Goal: Task Accomplishment & Management: Use online tool/utility

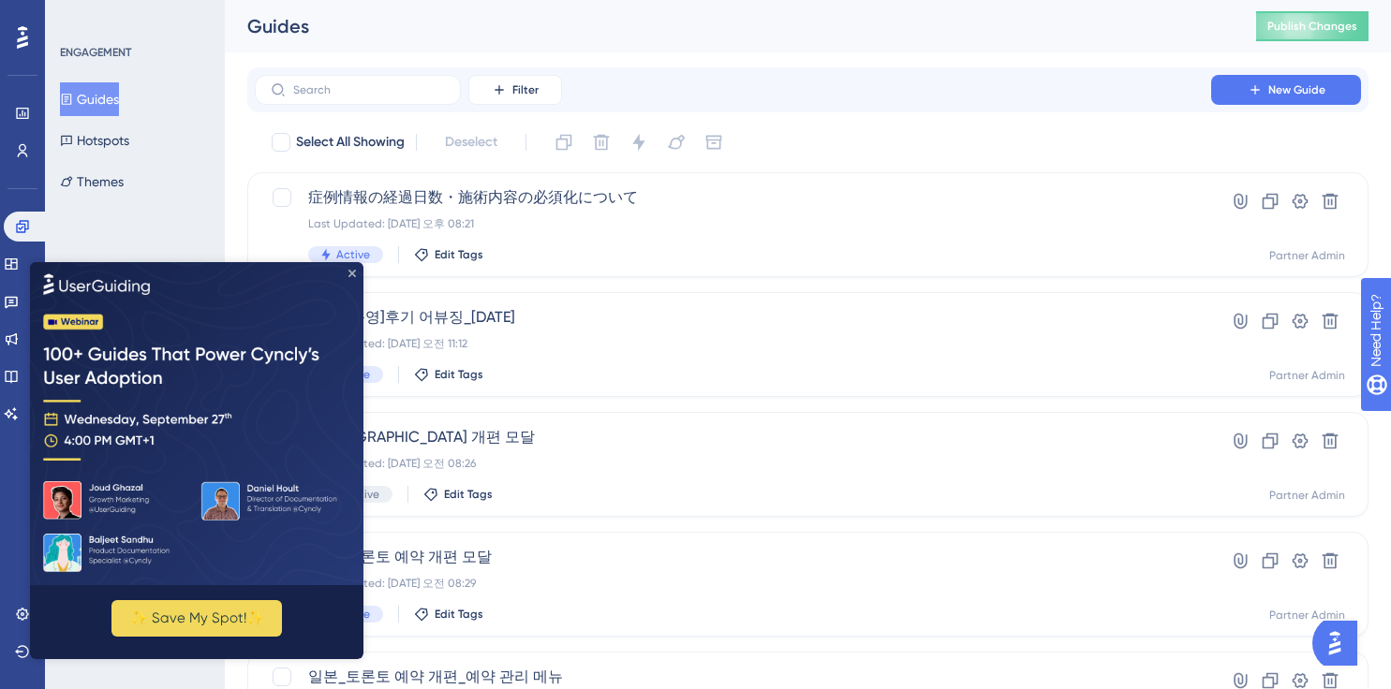
click at [353, 275] on icon "Close Preview" at bounding box center [351, 272] width 7 height 7
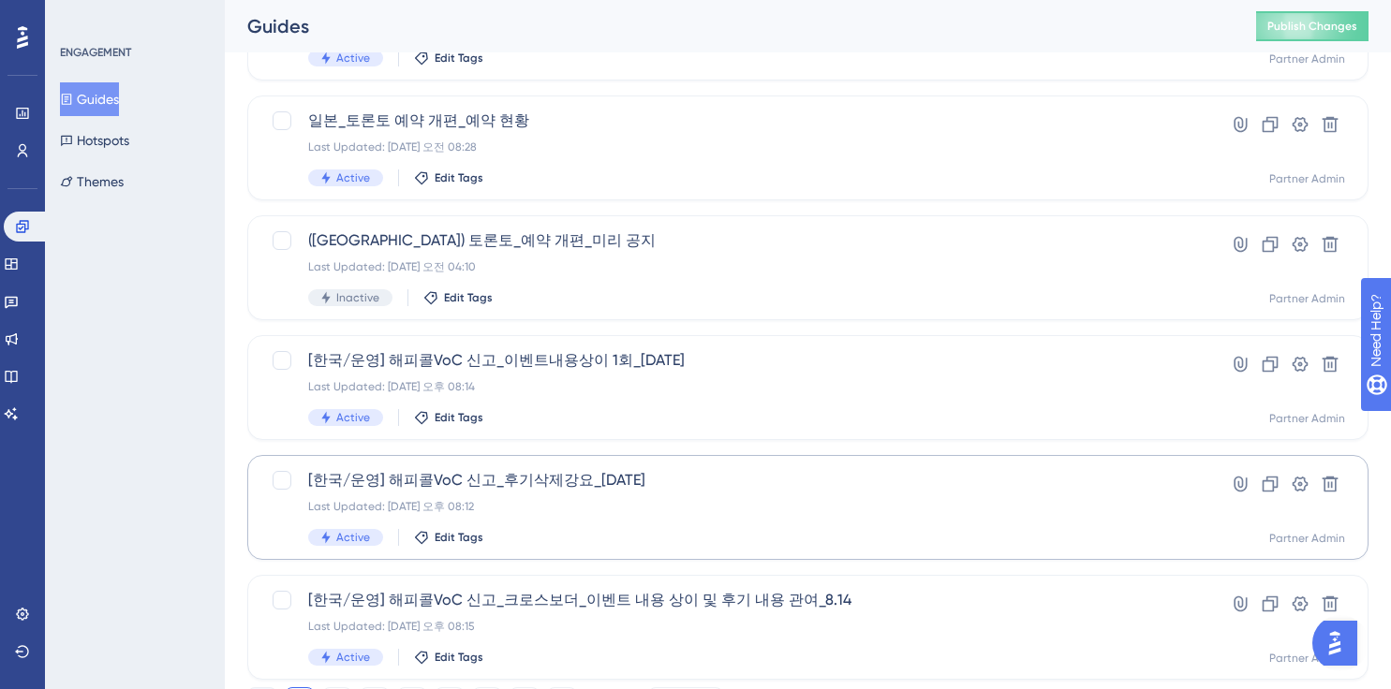
scroll to position [764, 0]
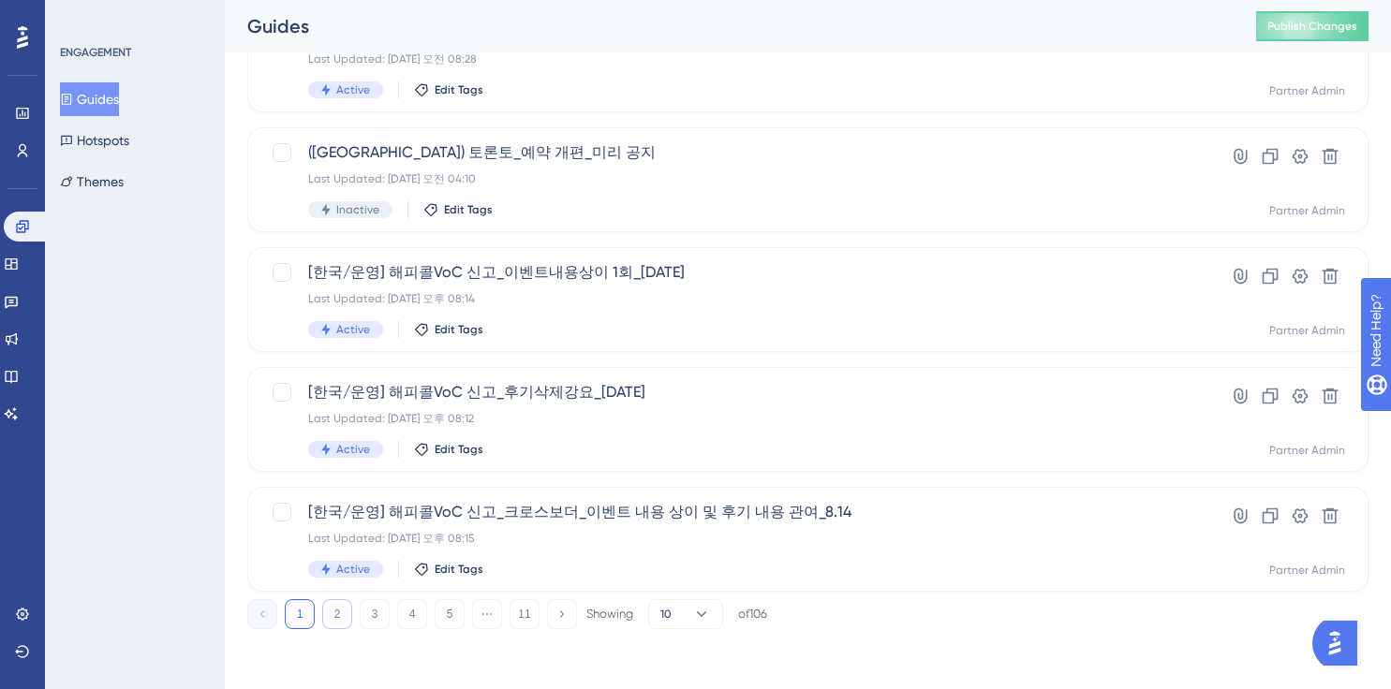
click at [341, 613] on button "2" at bounding box center [337, 615] width 30 height 30
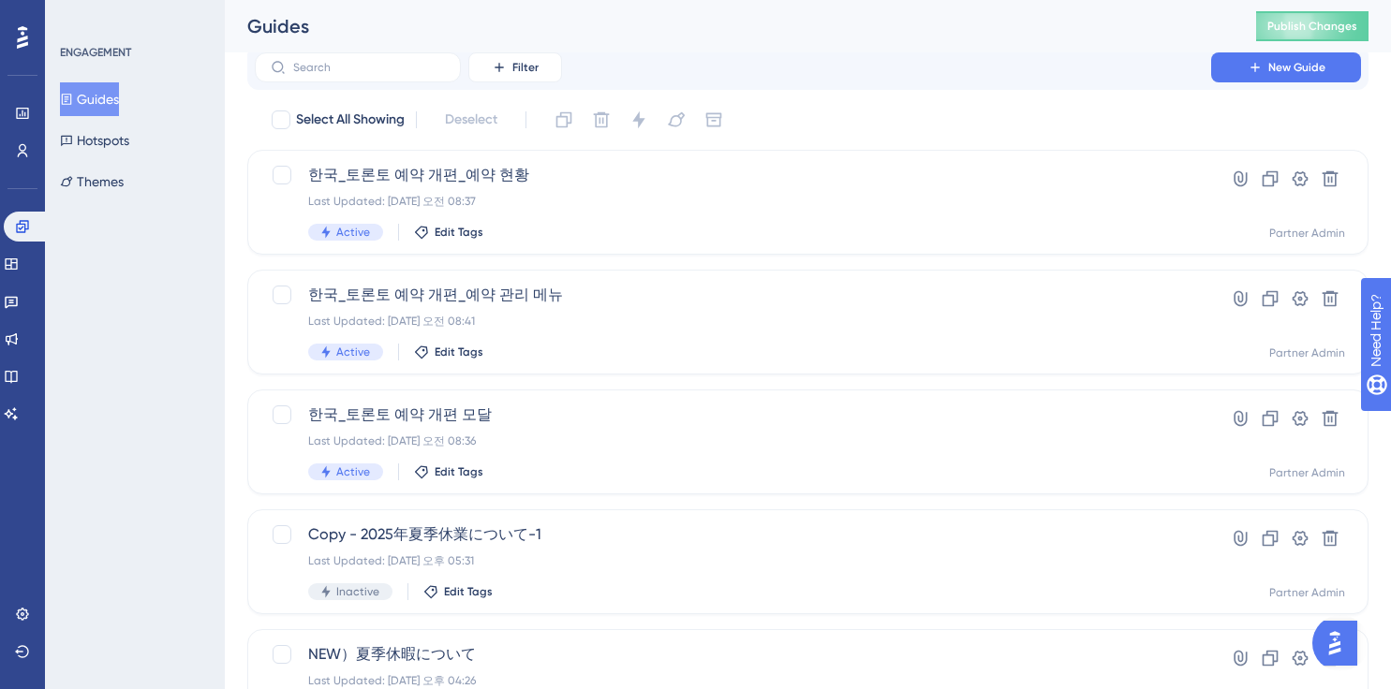
scroll to position [0, 0]
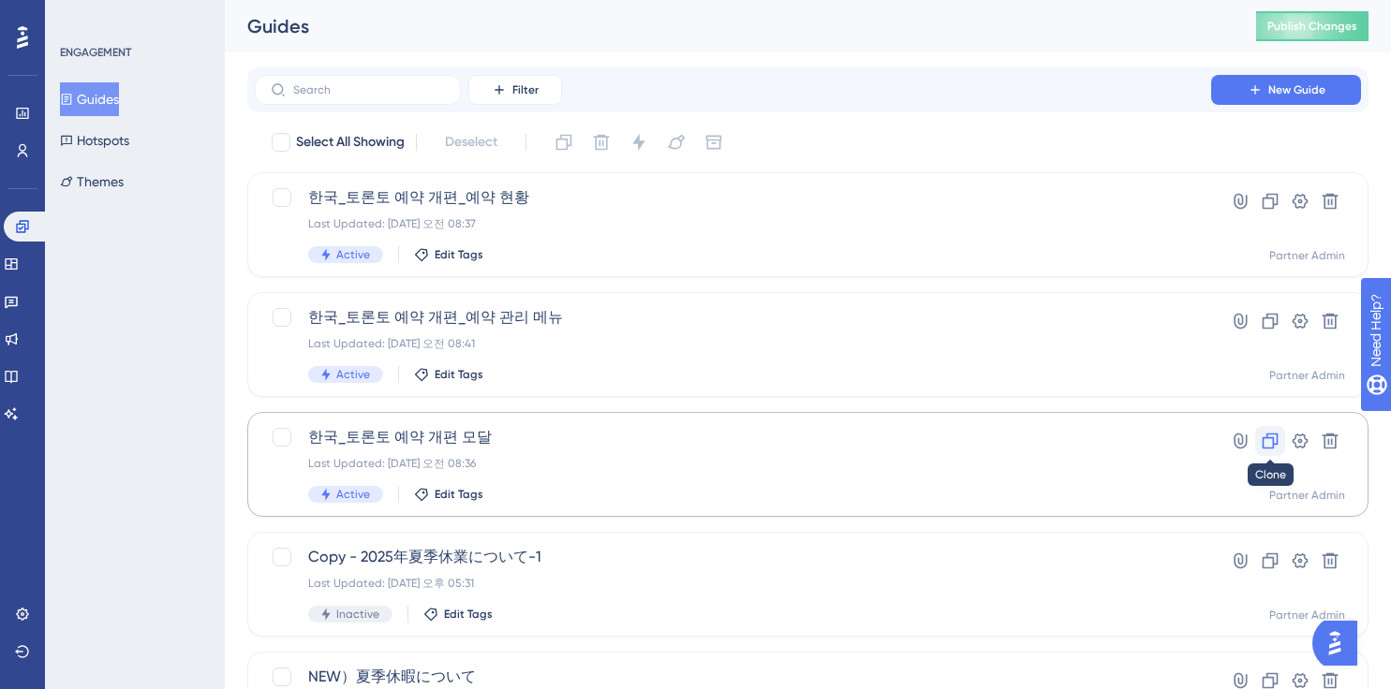
click at [1265, 439] on icon at bounding box center [1270, 441] width 19 height 19
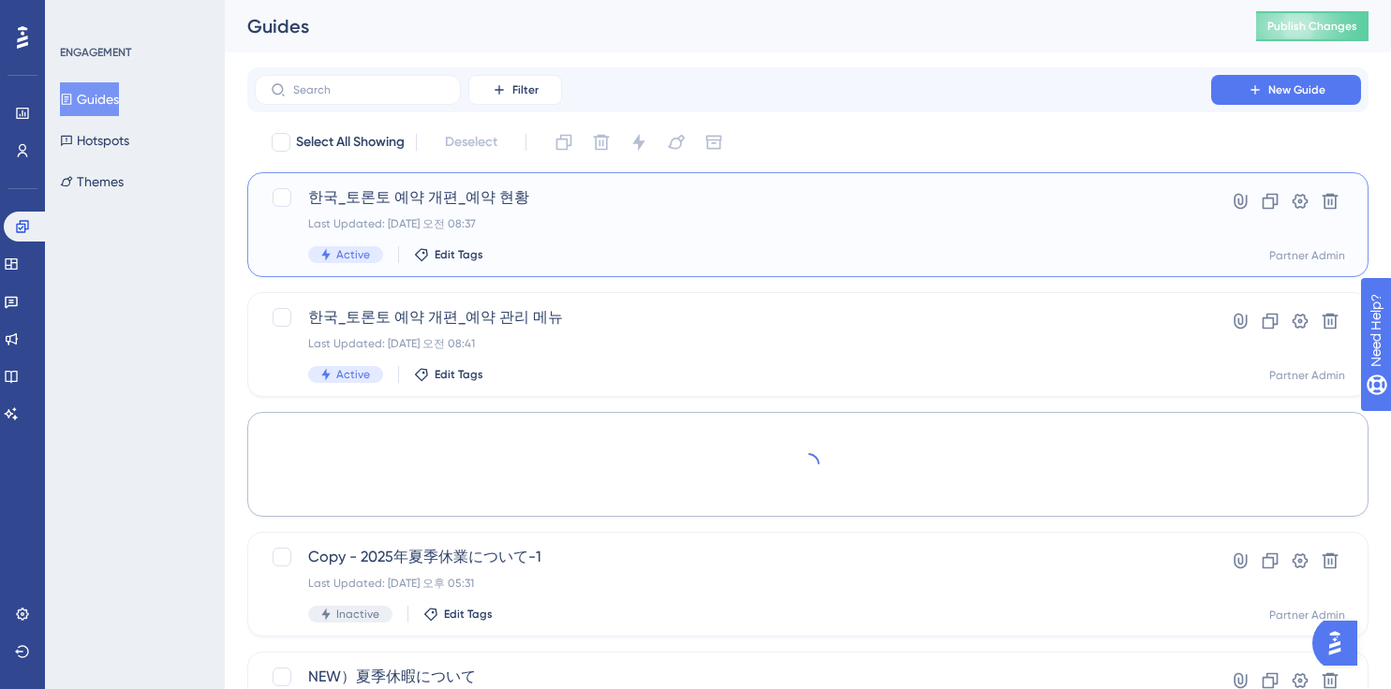
click at [848, 208] on span "한국_토론토 예약 개편_예약 현황" at bounding box center [733, 197] width 850 height 22
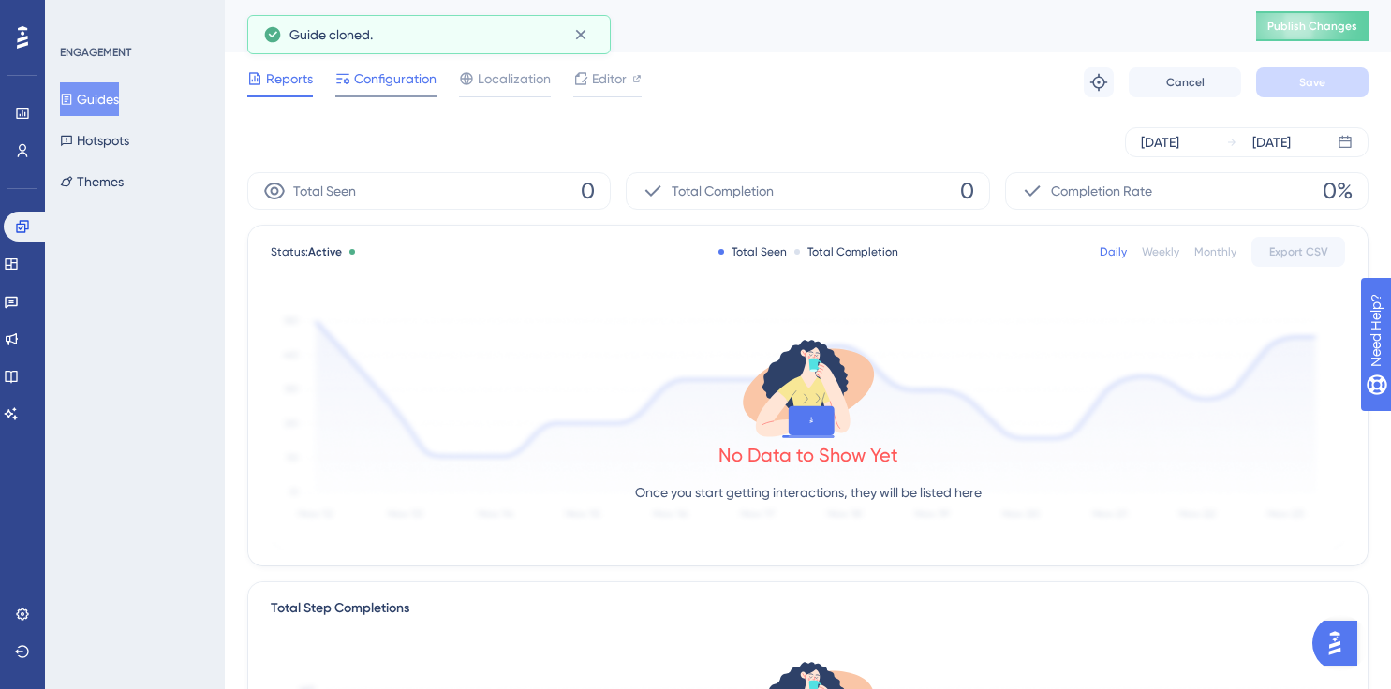
click at [407, 80] on span "Configuration" at bounding box center [395, 78] width 82 height 22
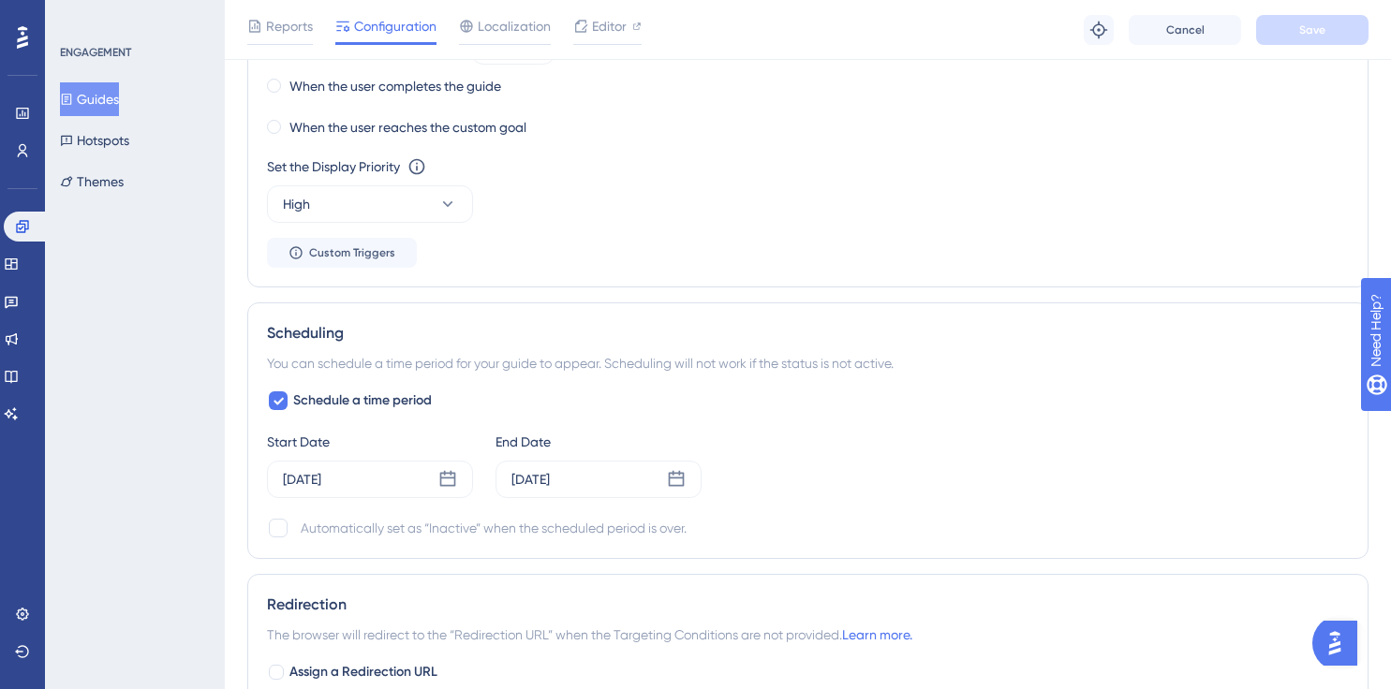
scroll to position [1242, 0]
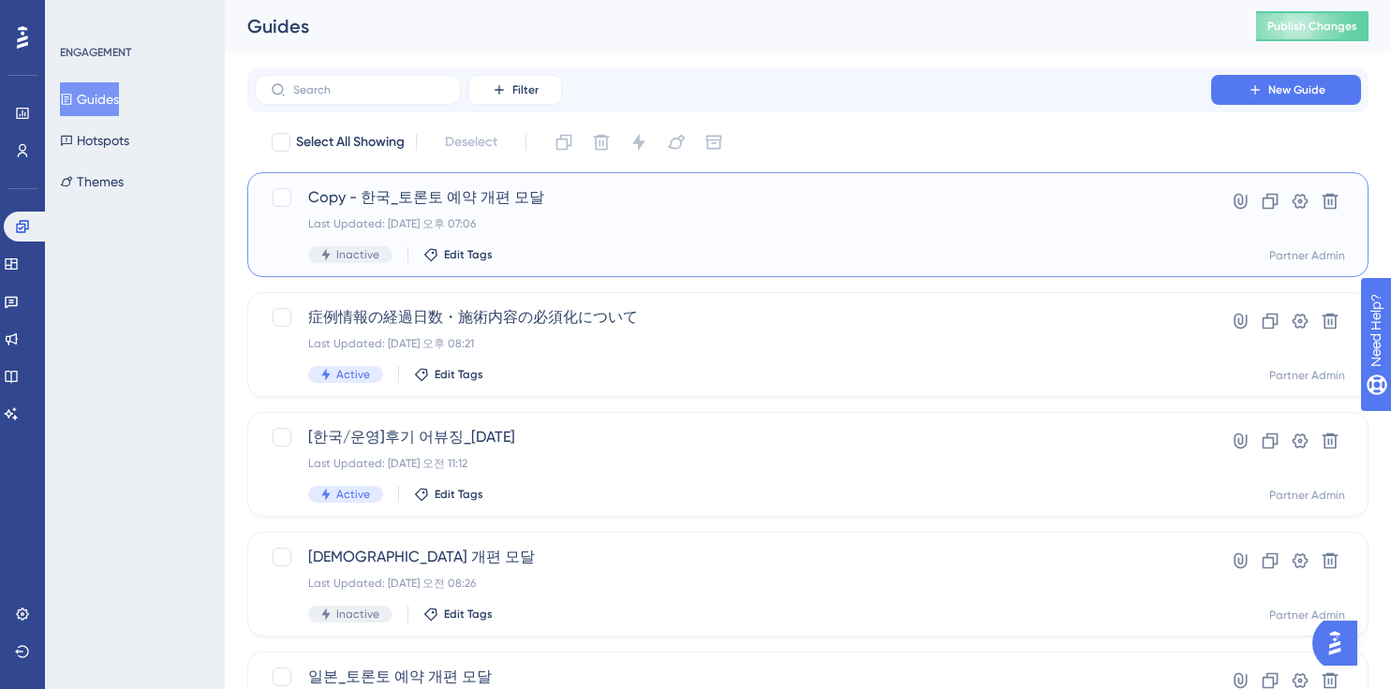
click at [792, 233] on div "Copy - 한국_토론토 예약 개편 모달 Last Updated: [DATE] 오후 07:06 Inactive Edit Tags" at bounding box center [733, 224] width 850 height 77
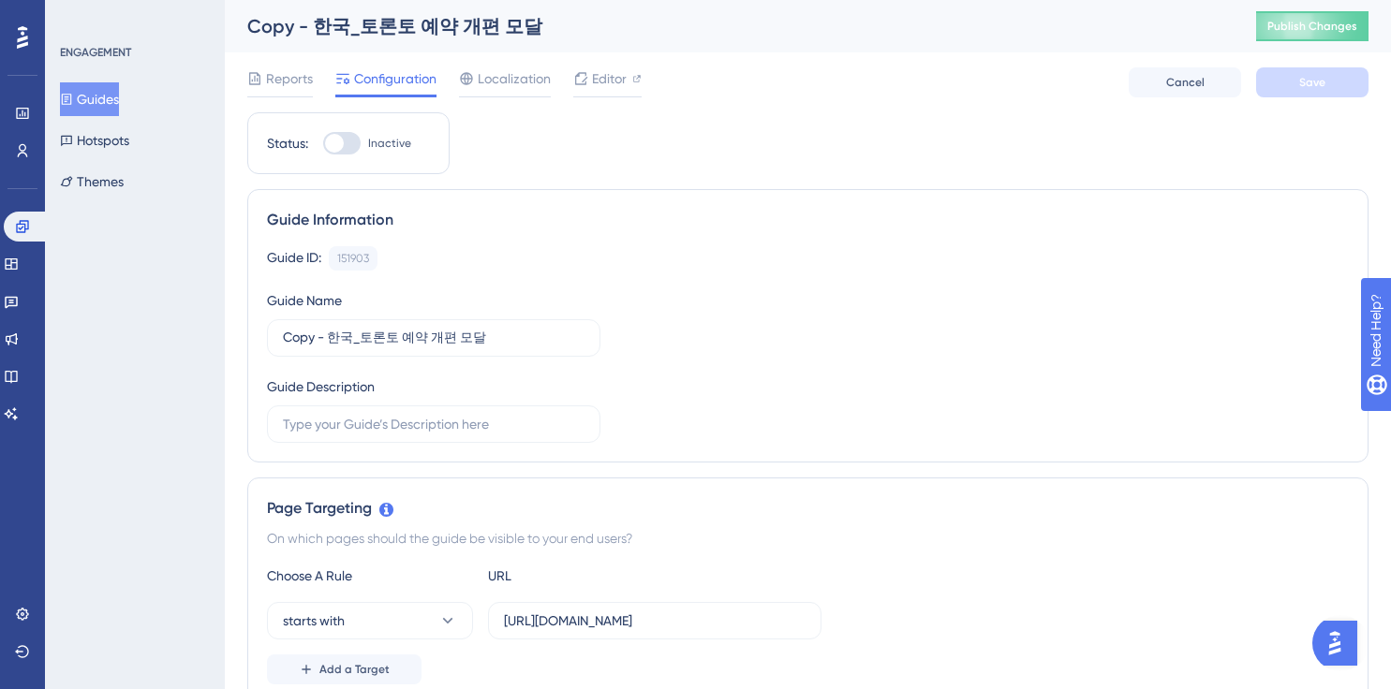
click at [357, 26] on div "Copy - 한국_토론토 예약 개편 모달" at bounding box center [728, 26] width 962 height 26
click at [292, 25] on div "Copy - 한국_토론토 예약 개편 모달" at bounding box center [728, 26] width 962 height 26
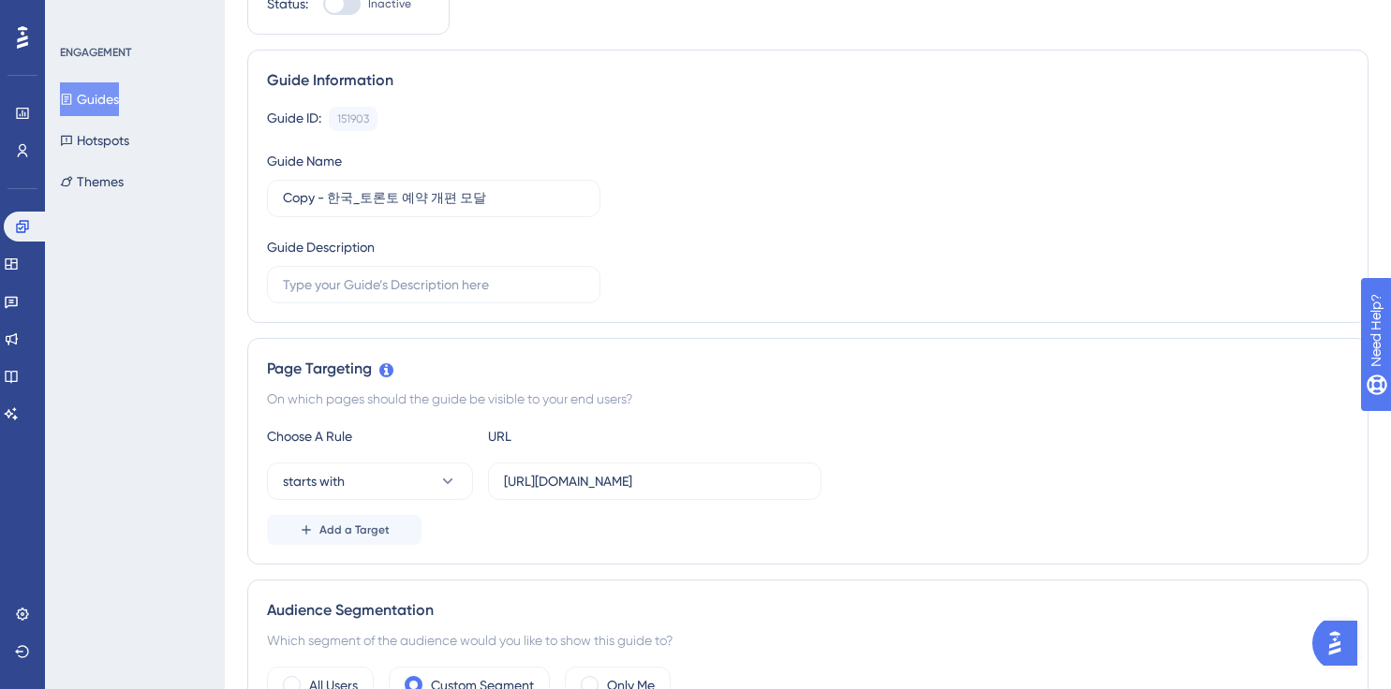
scroll to position [148, 0]
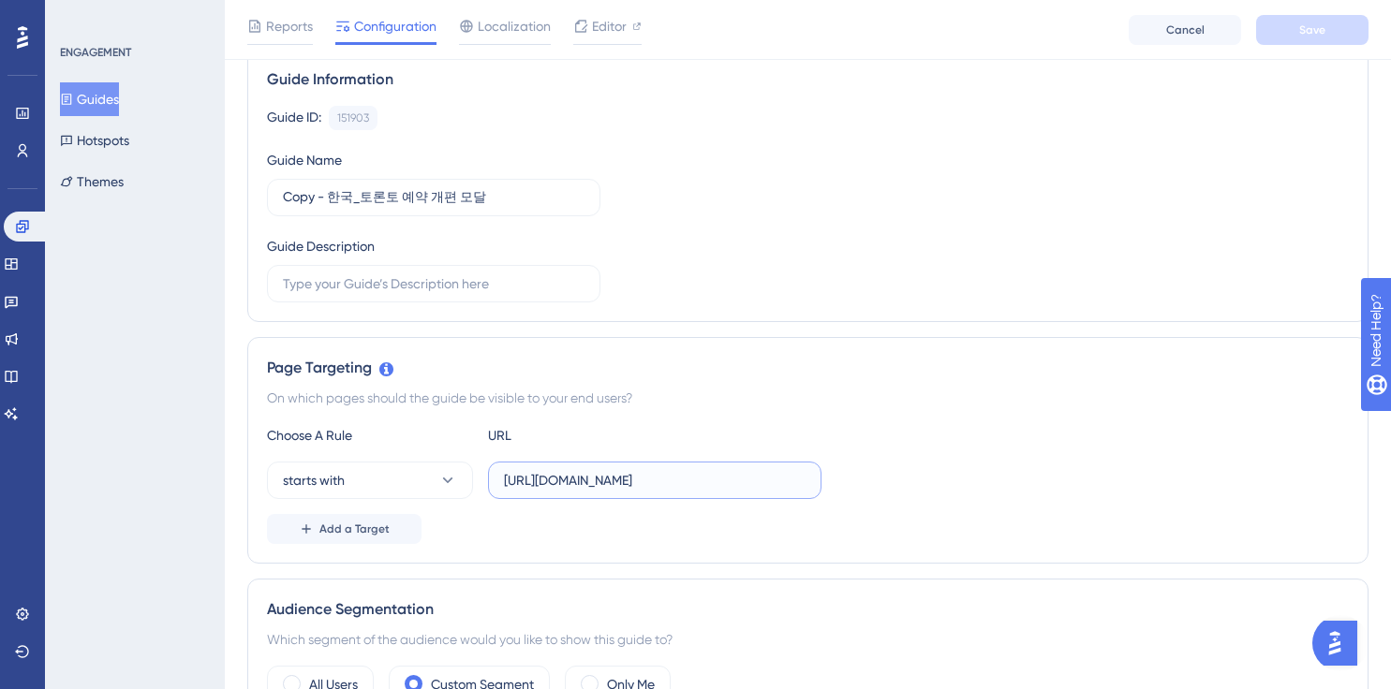
click at [554, 479] on input "[URL][DOMAIN_NAME]" at bounding box center [655, 480] width 302 height 21
click at [602, 481] on input "[URL][DOMAIN_NAME]" at bounding box center [655, 480] width 302 height 21
type input "[URL][DOMAIN_NAME]"
click at [785, 401] on div "On which pages should the guide be visible to your end users?" at bounding box center [808, 398] width 1082 height 22
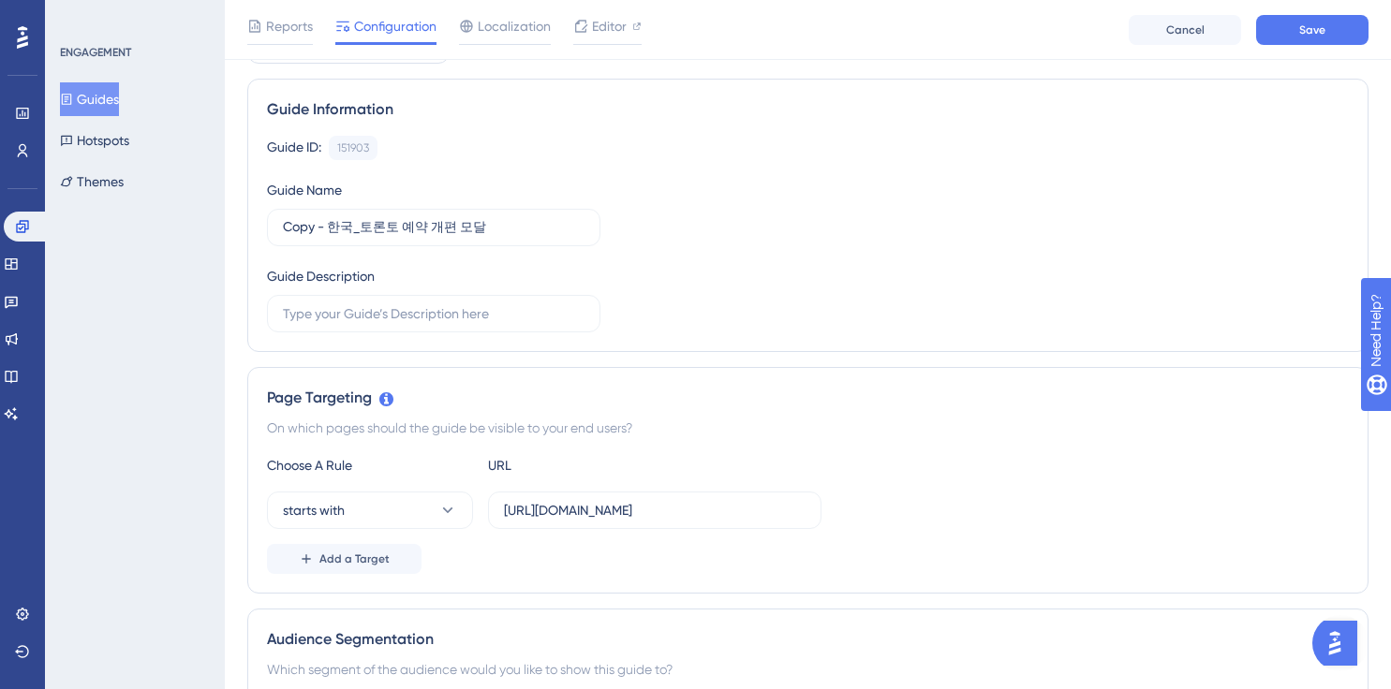
scroll to position [98, 0]
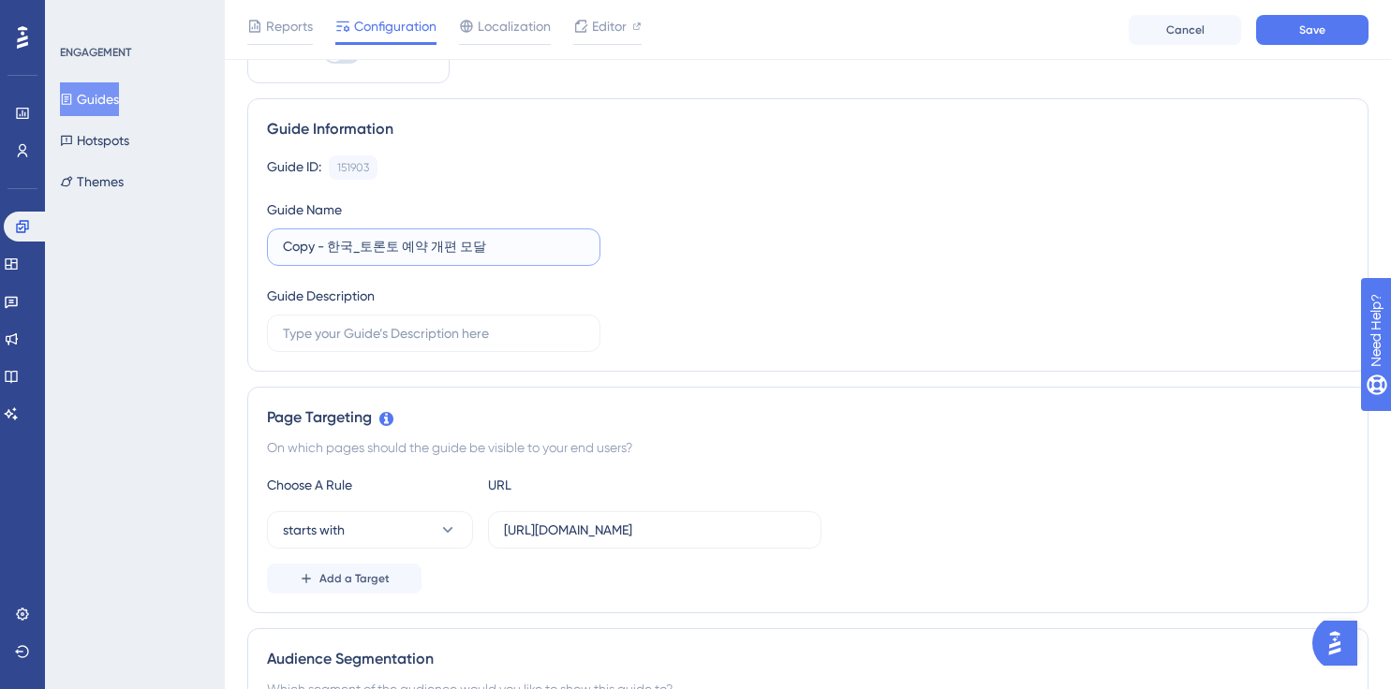
drag, startPoint x: 299, startPoint y: 250, endPoint x: 229, endPoint y: 247, distance: 69.4
drag, startPoint x: 348, startPoint y: 244, endPoint x: 456, endPoint y: 244, distance: 107.7
click at [455, 244] on input "한국_토론토 예약 개편 모달" at bounding box center [434, 247] width 302 height 21
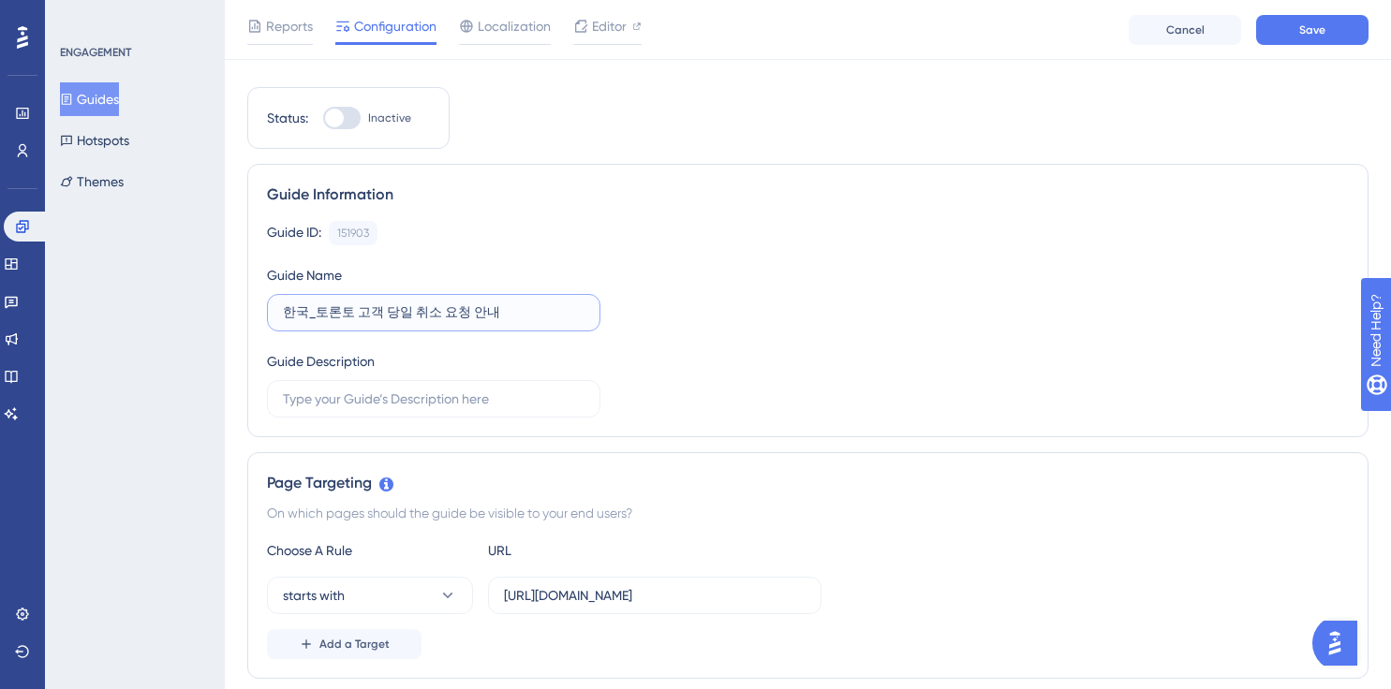
scroll to position [0, 0]
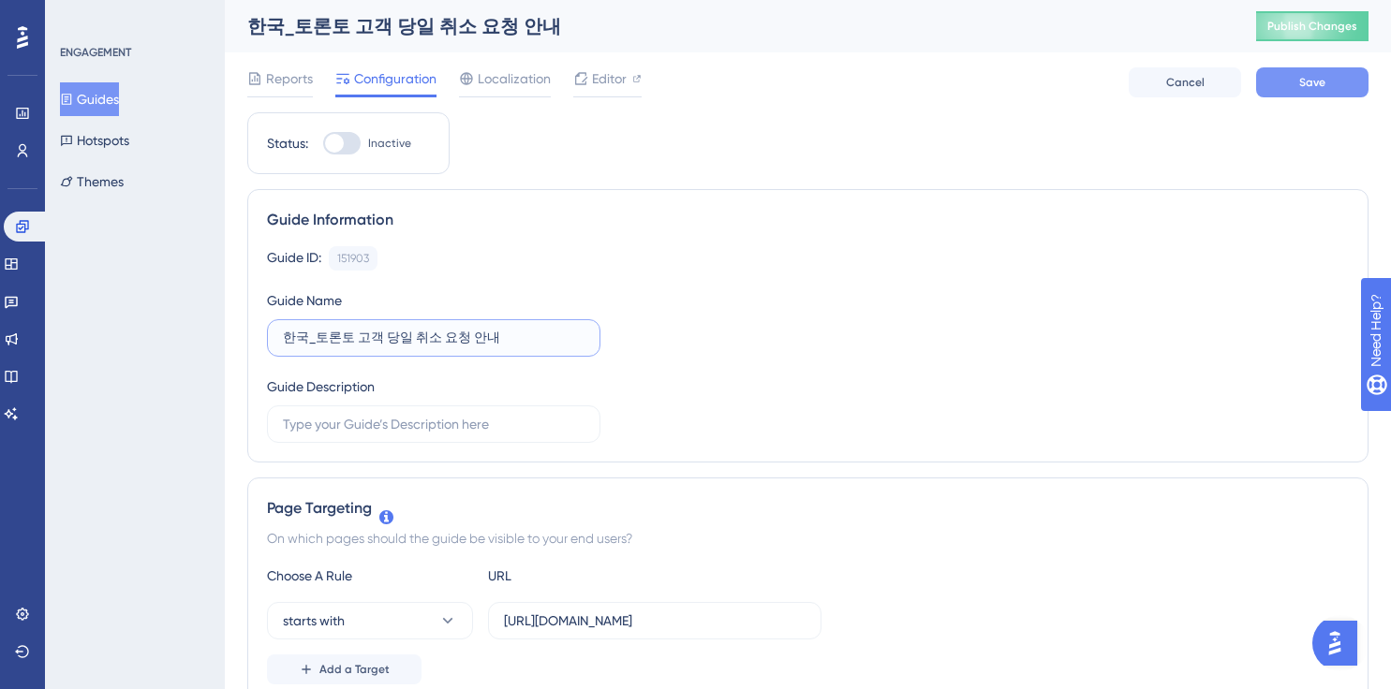
type input "한국_토론토 고객 당일 취소 요청 안내"
click at [1296, 72] on button "Save" at bounding box center [1312, 82] width 112 height 30
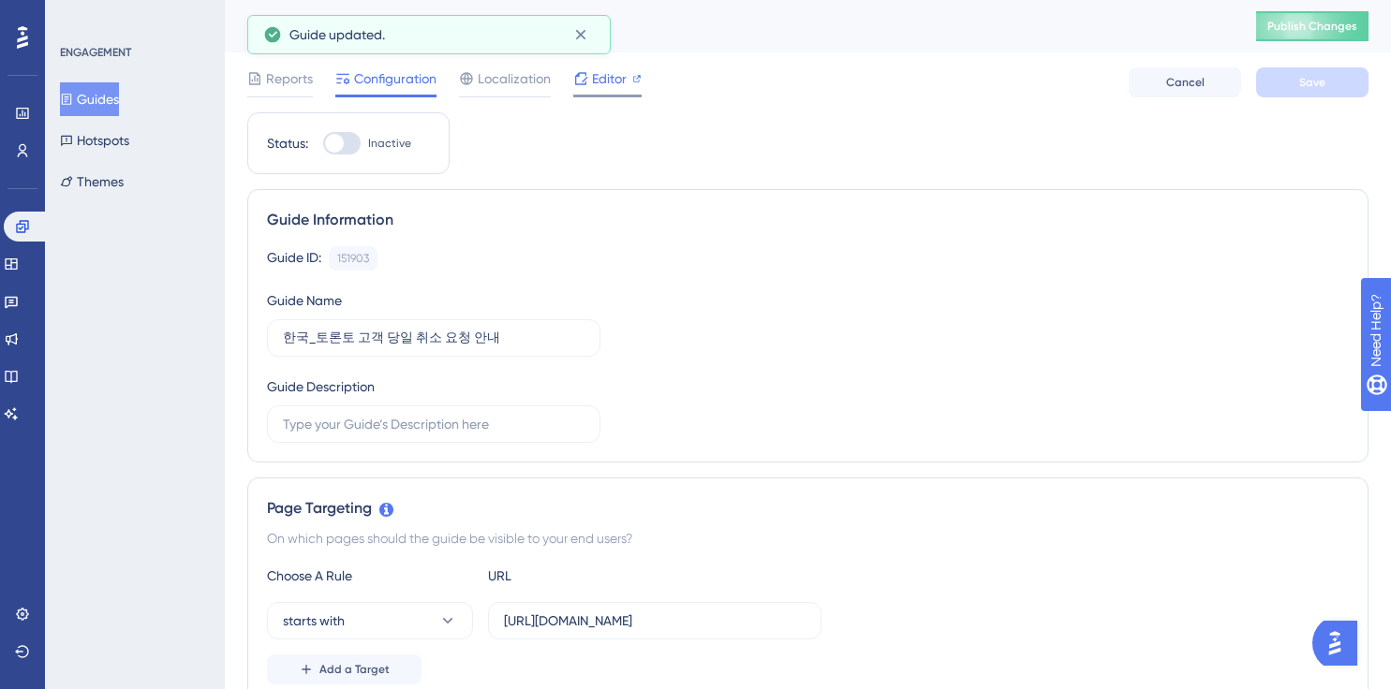
click at [605, 81] on span "Editor" at bounding box center [609, 78] width 35 height 22
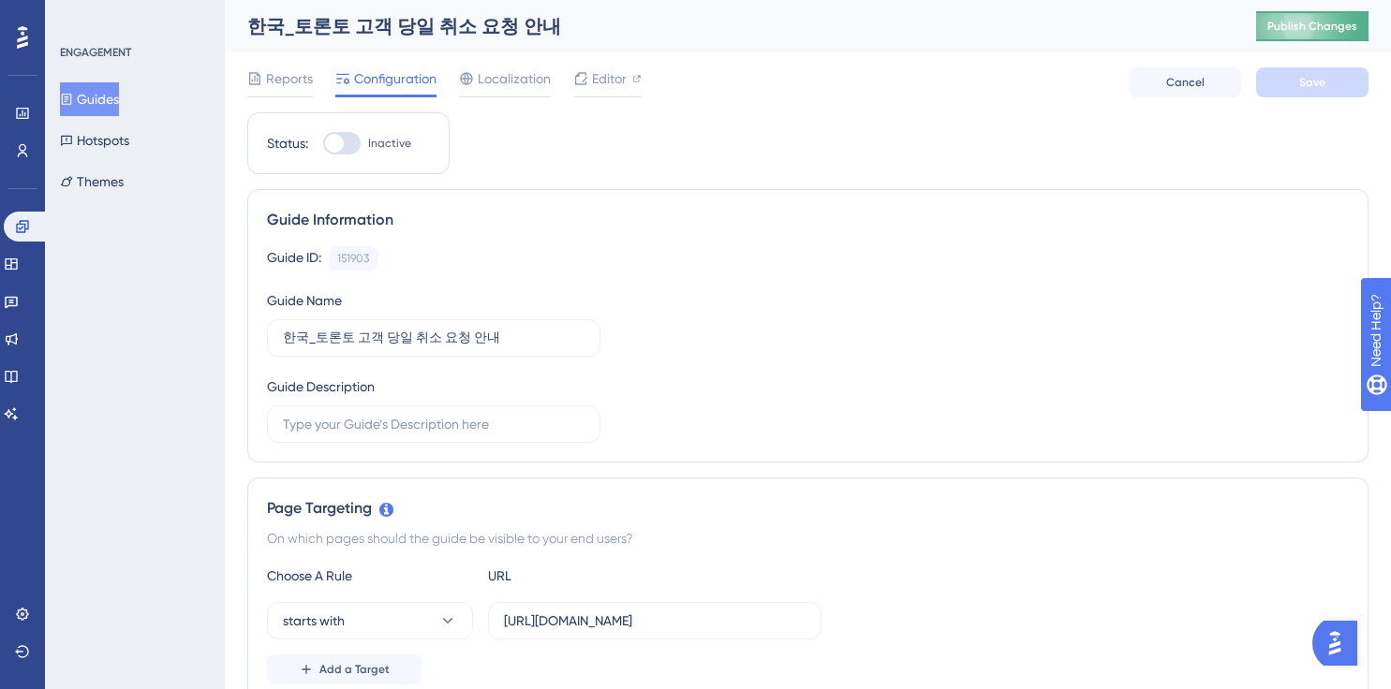
click at [1296, 34] on button "Publish Changes" at bounding box center [1312, 26] width 112 height 30
